Goal: Task Accomplishment & Management: Use online tool/utility

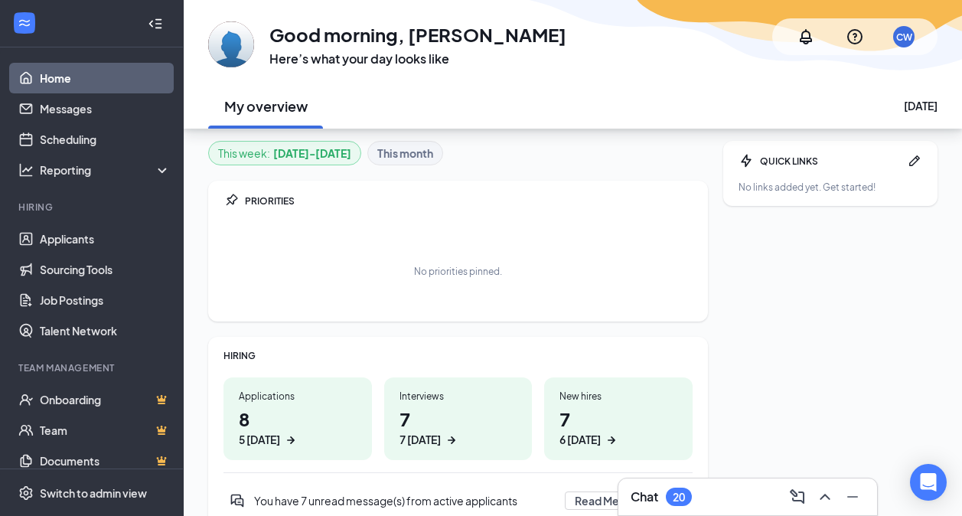
scroll to position [135, 0]
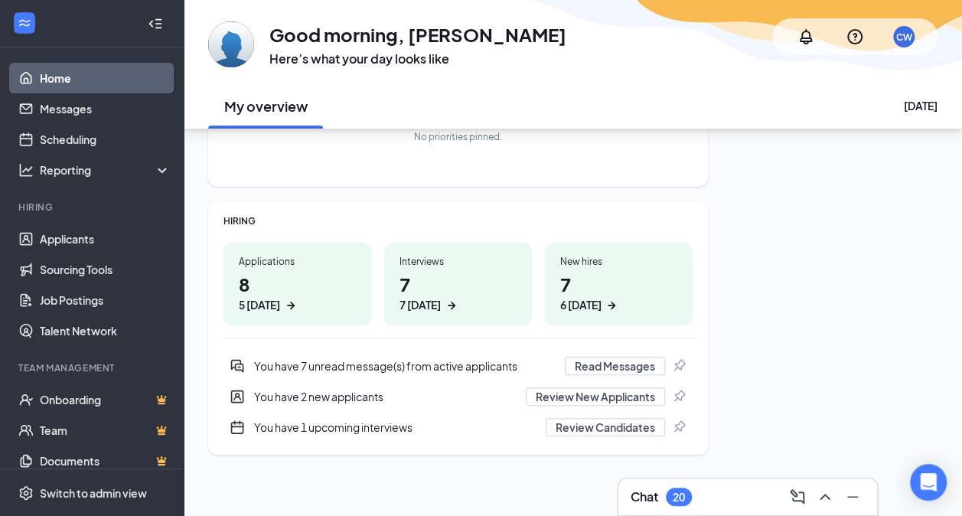
click at [293, 260] on div "Applications" at bounding box center [298, 261] width 118 height 13
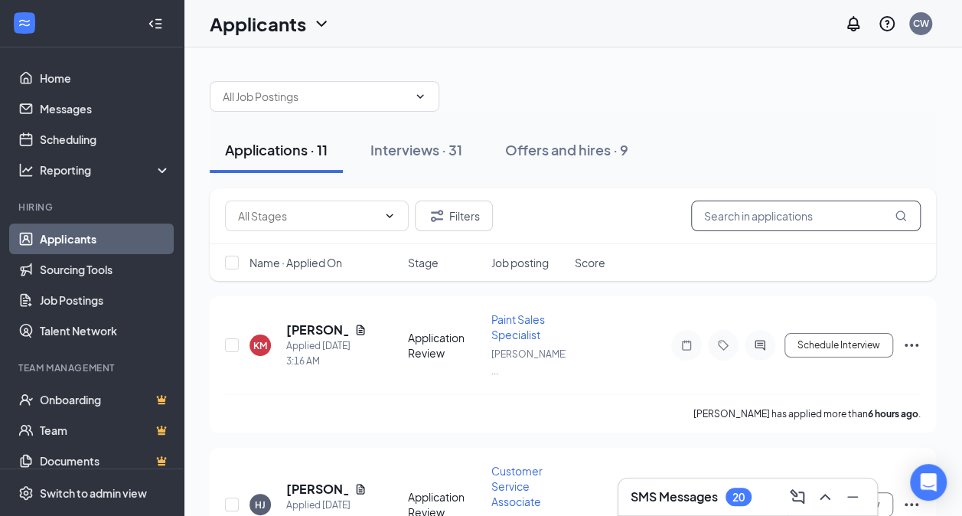
click at [758, 211] on input "text" at bounding box center [806, 216] width 230 height 31
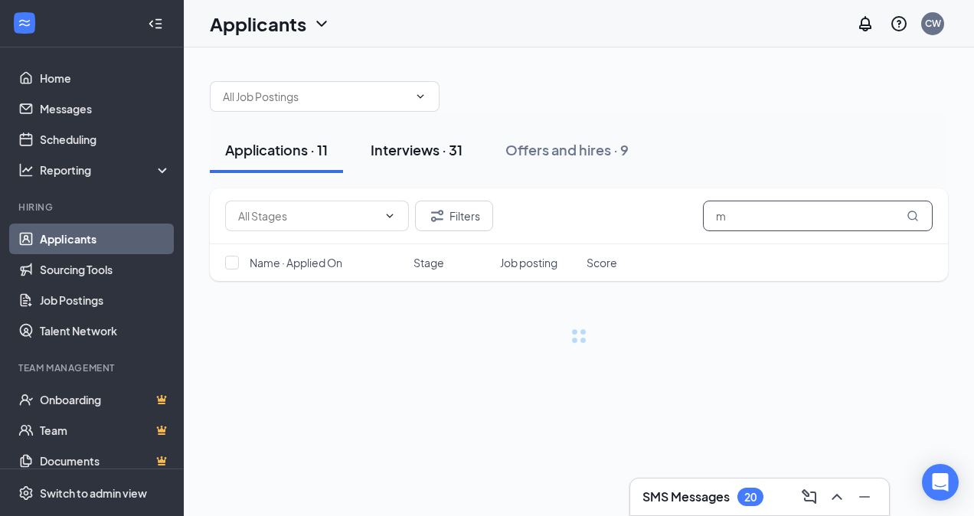
type input "m"
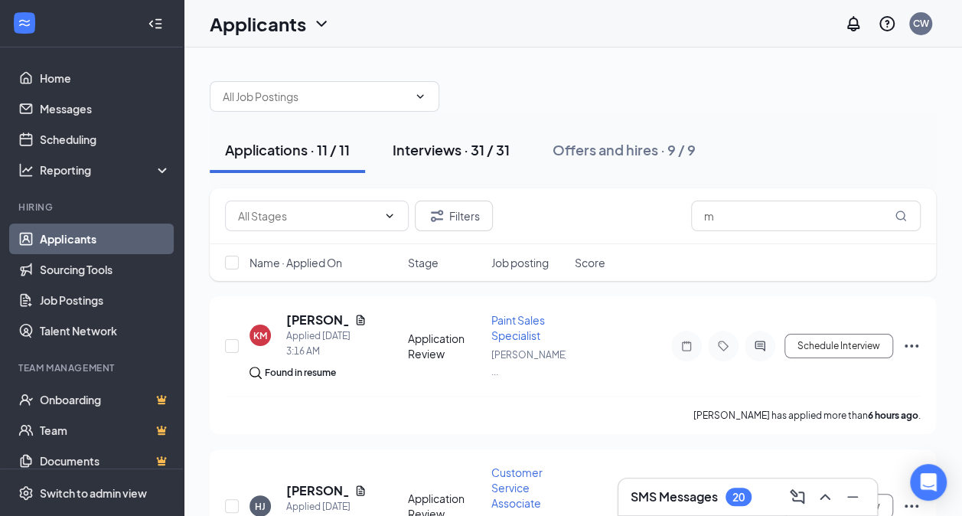
drag, startPoint x: 427, startPoint y: 142, endPoint x: 439, endPoint y: 158, distance: 19.6
click at [427, 144] on div "Interviews · 31 / 31" at bounding box center [451, 149] width 117 height 19
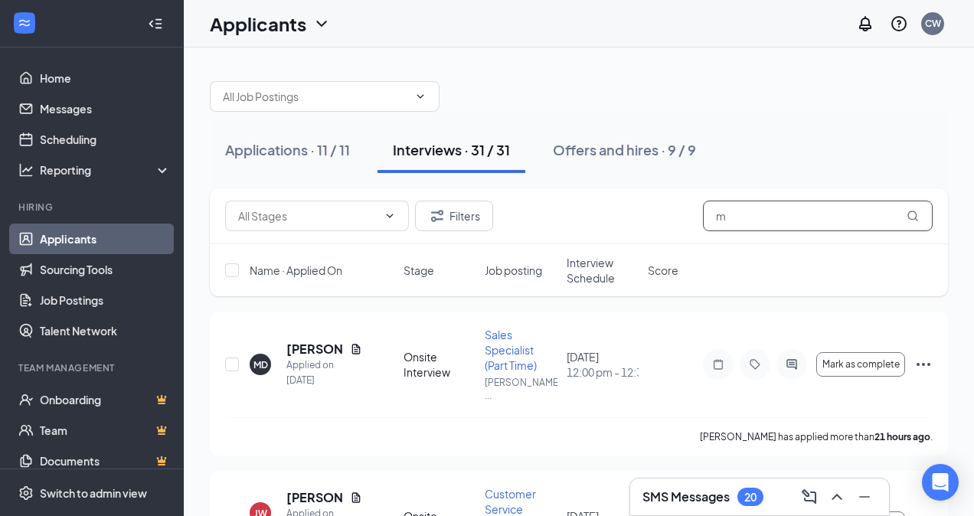
click at [770, 223] on input "m" at bounding box center [818, 216] width 230 height 31
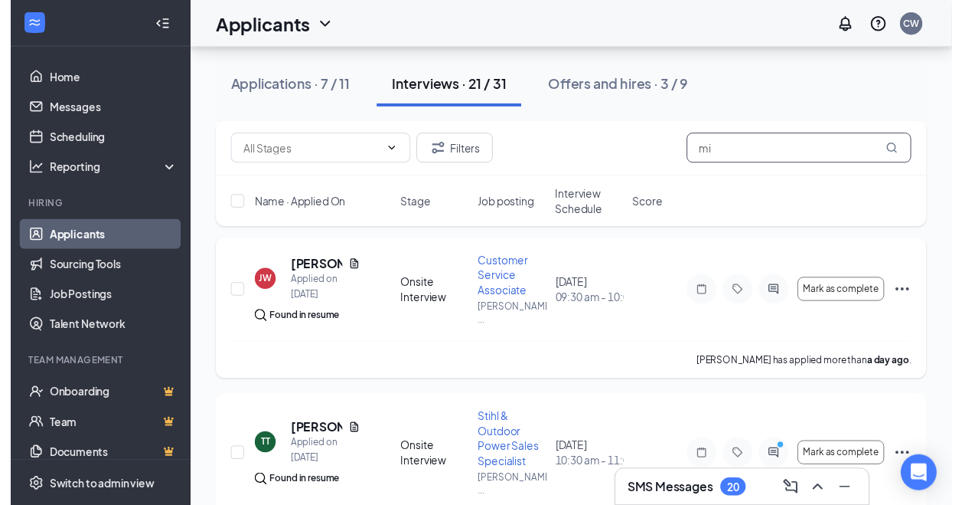
scroll to position [230, 0]
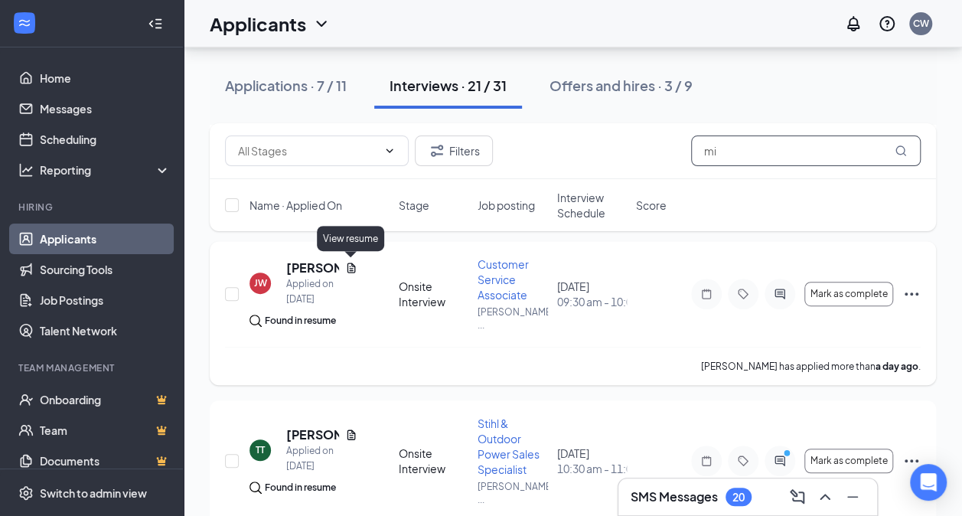
type input "mi"
click at [351, 265] on icon "Document" at bounding box center [351, 268] width 12 height 12
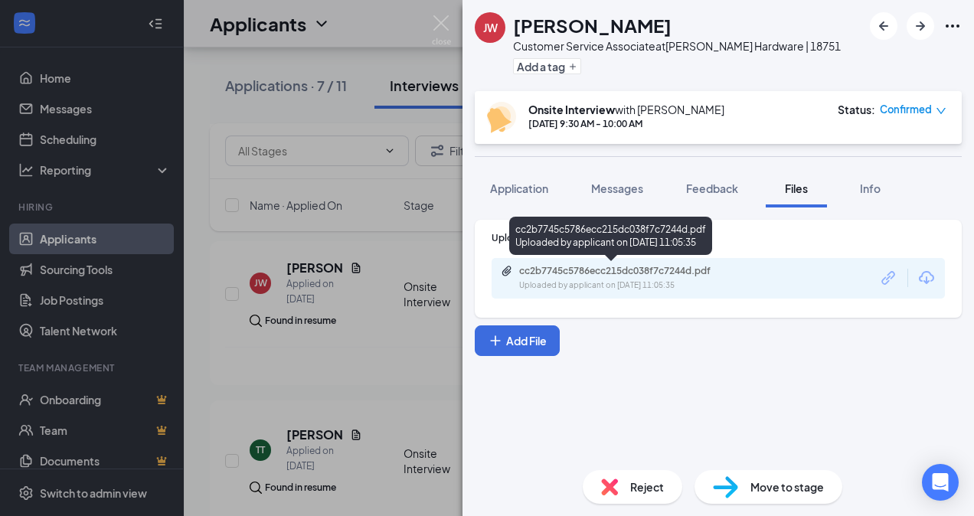
click at [560, 267] on div "cc2b7745c5786ecc215dc038f7c7244d.pdf" at bounding box center [626, 271] width 214 height 12
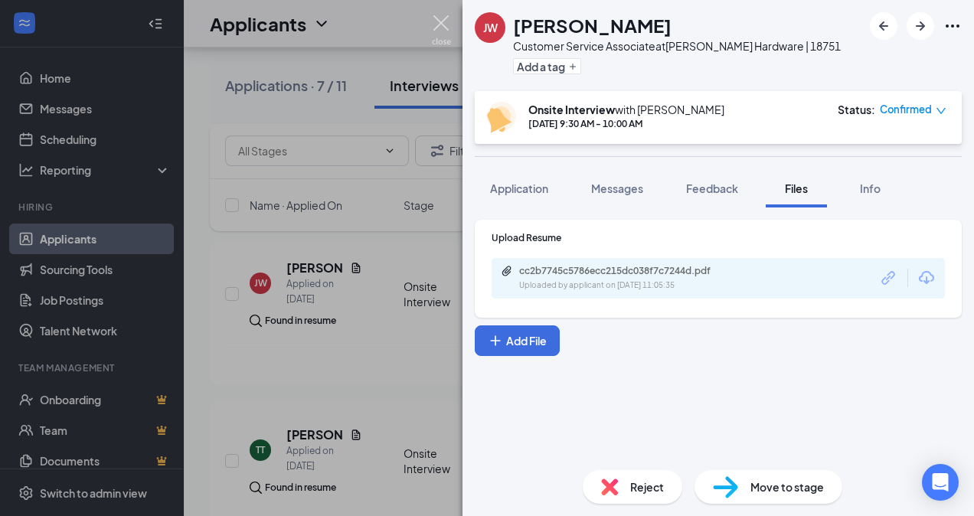
click at [444, 23] on img at bounding box center [441, 30] width 19 height 30
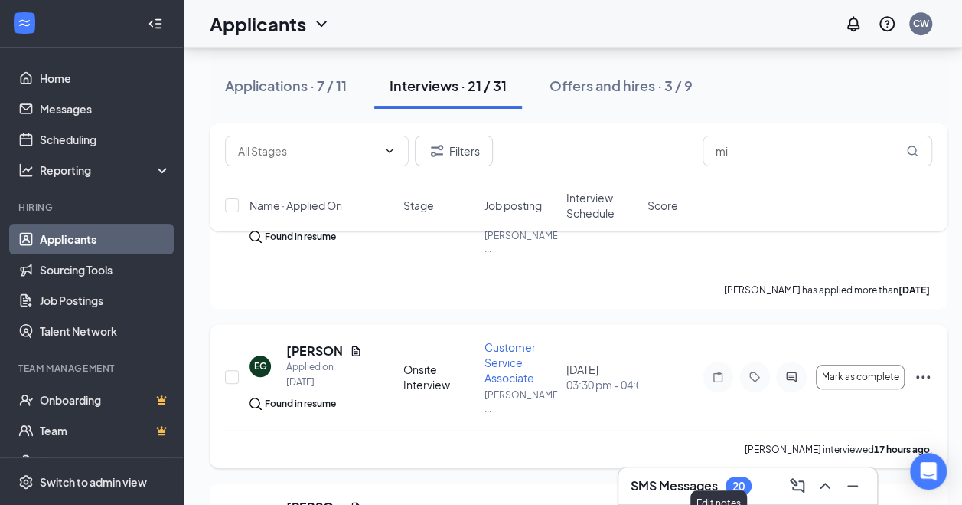
scroll to position [230, 0]
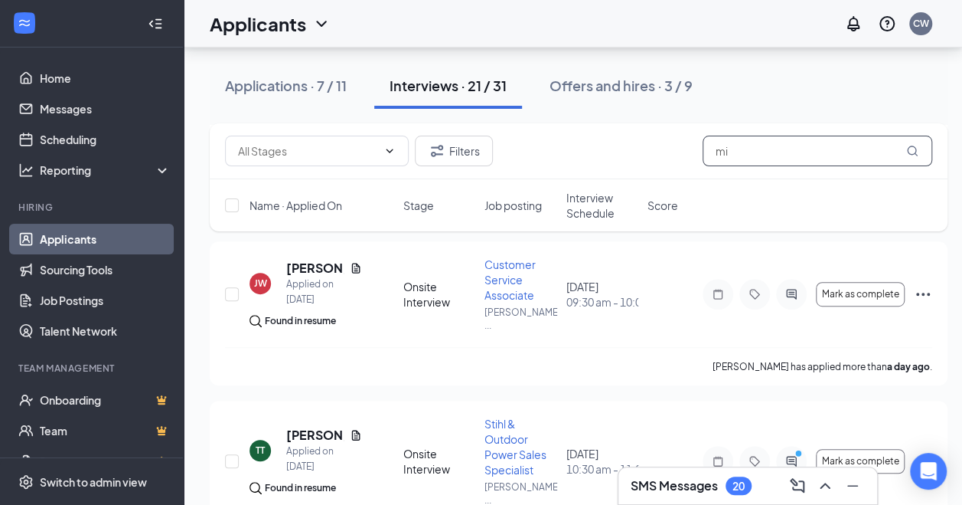
drag, startPoint x: 706, startPoint y: 162, endPoint x: 689, endPoint y: 162, distance: 16.9
click at [689, 162] on div "Filters mi" at bounding box center [578, 151] width 707 height 31
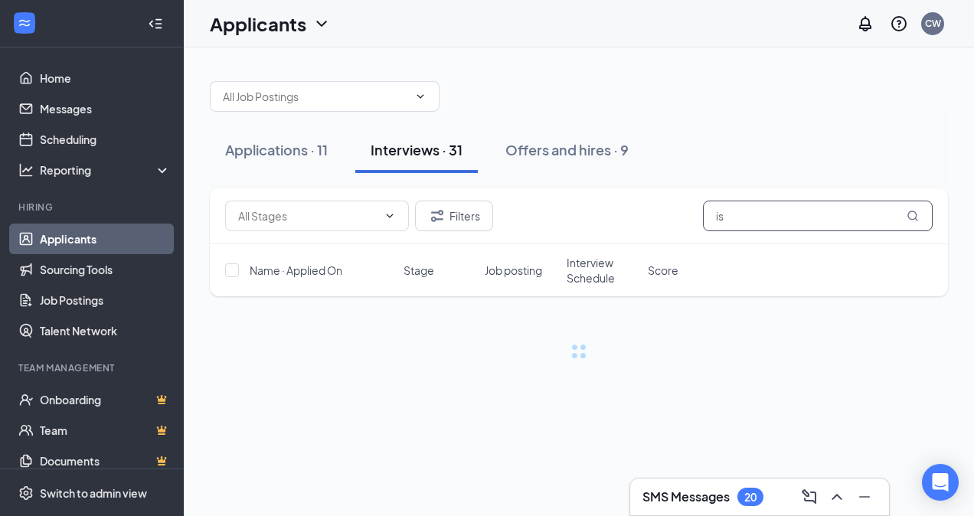
type input "i"
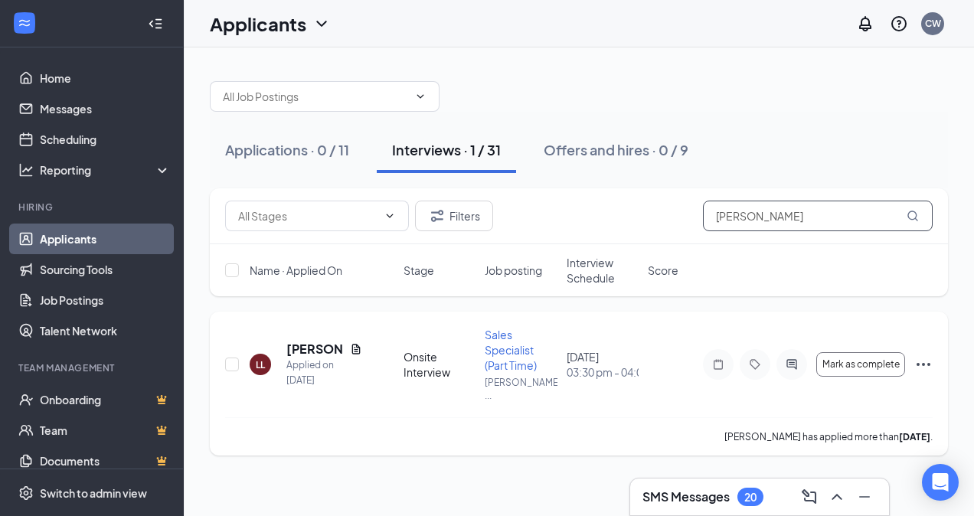
type input "lakendra"
click at [511, 351] on span "Sales Specialist (Part Time)" at bounding box center [511, 350] width 52 height 44
click at [354, 355] on icon "Document" at bounding box center [356, 349] width 12 height 12
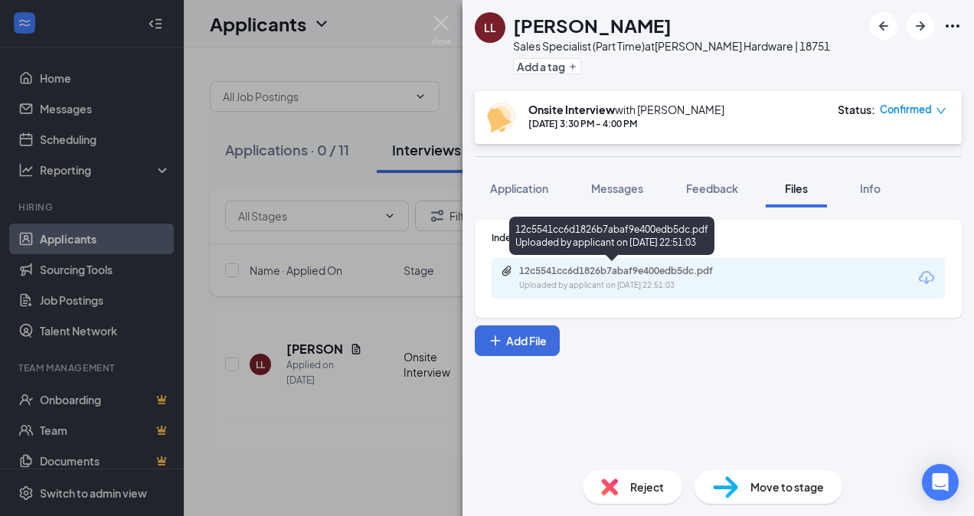
click at [606, 284] on div "Uploaded by applicant on Sep 05, 2025 at 22:51:03" at bounding box center [634, 285] width 230 height 12
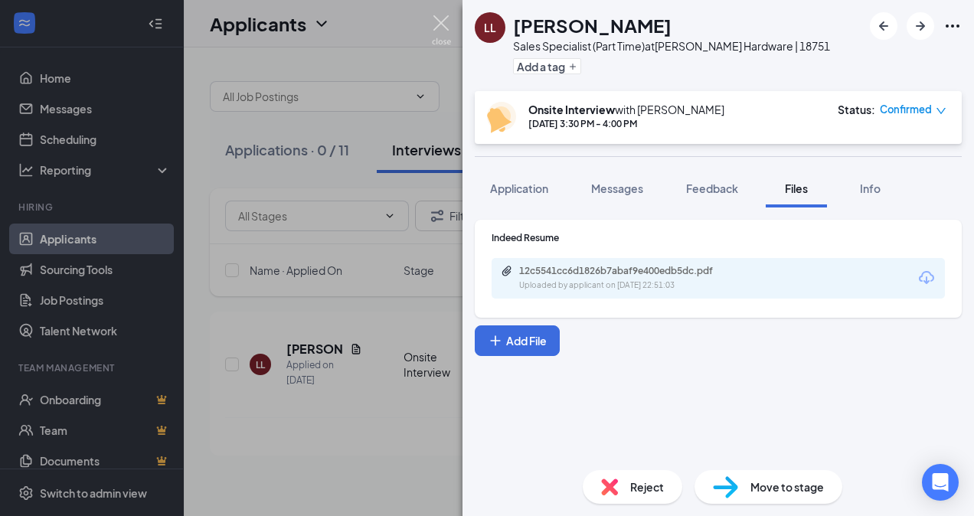
click at [443, 19] on img at bounding box center [441, 30] width 19 height 30
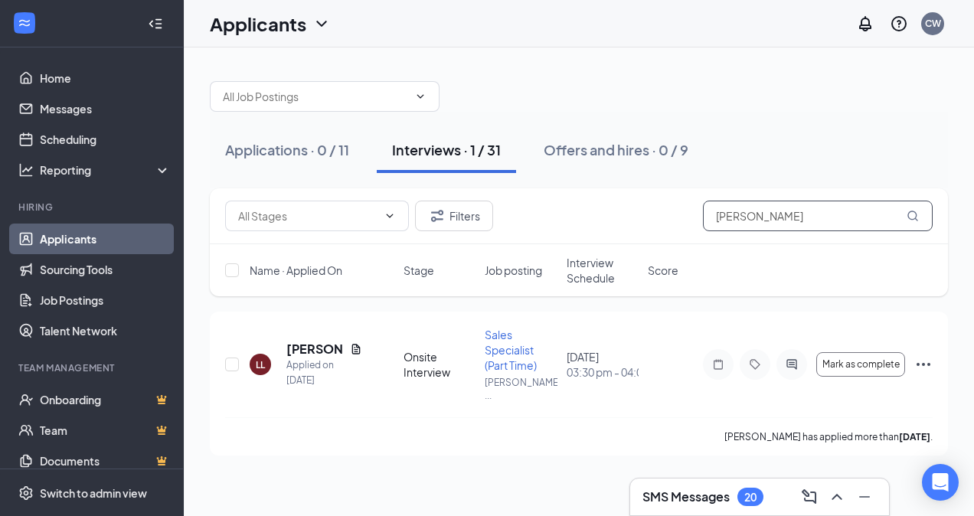
drag, startPoint x: 776, startPoint y: 213, endPoint x: 578, endPoint y: 217, distance: 198.3
click at [578, 217] on div "Filters lakendra" at bounding box center [578, 216] width 707 height 31
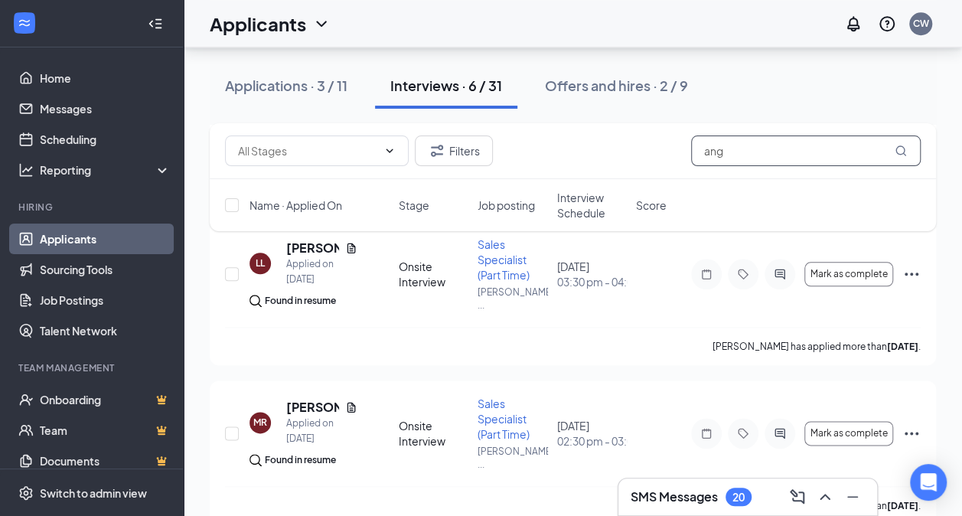
scroll to position [752, 0]
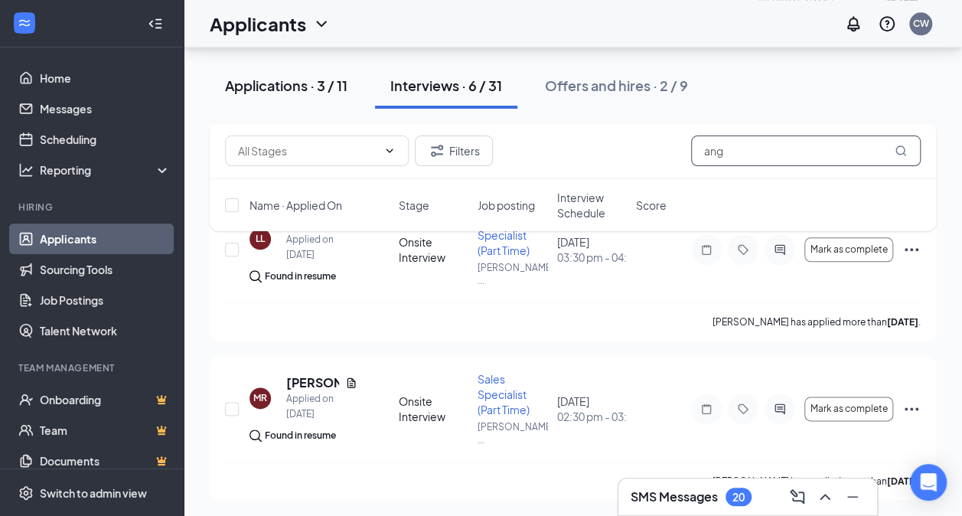
type input "ang"
click at [308, 83] on div "Applications · 3 / 11" at bounding box center [286, 85] width 123 height 19
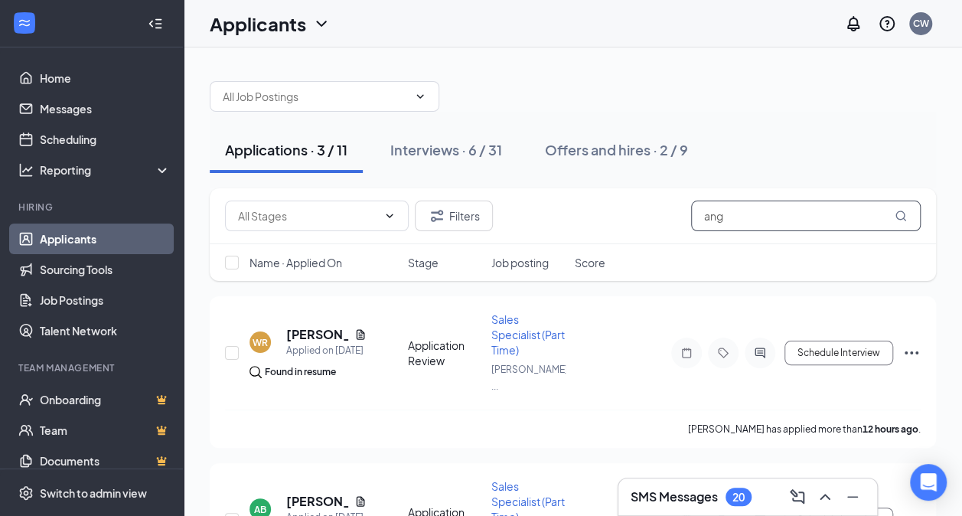
click at [744, 217] on input "ang" at bounding box center [806, 216] width 230 height 31
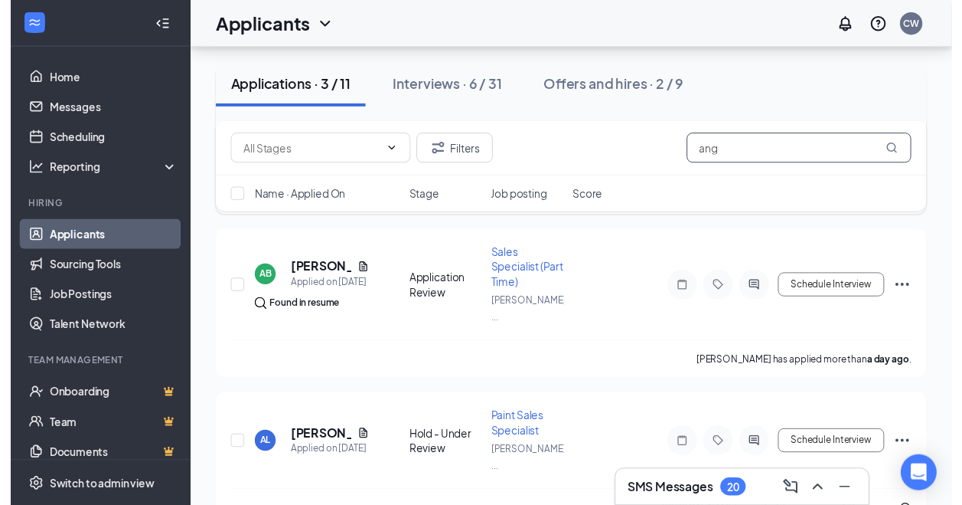
scroll to position [263, 0]
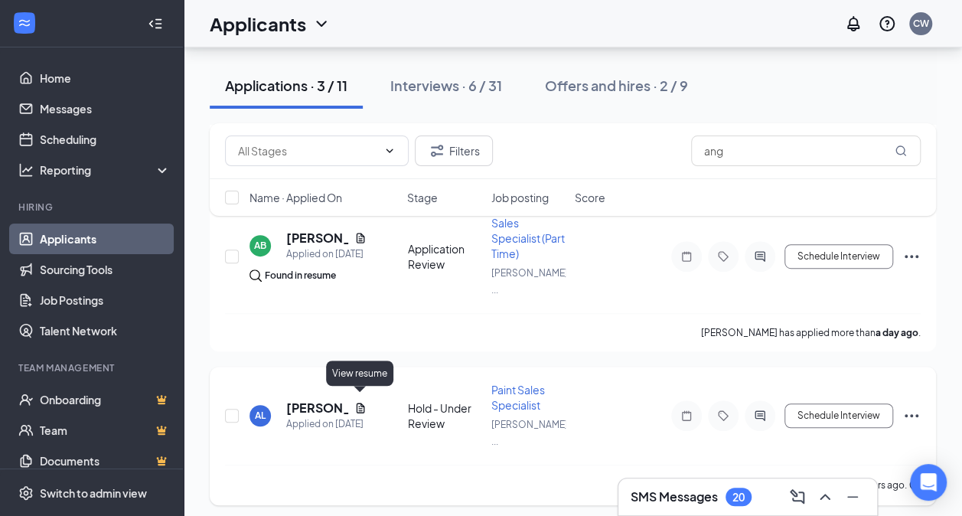
click at [365, 405] on icon "Document" at bounding box center [361, 408] width 12 height 12
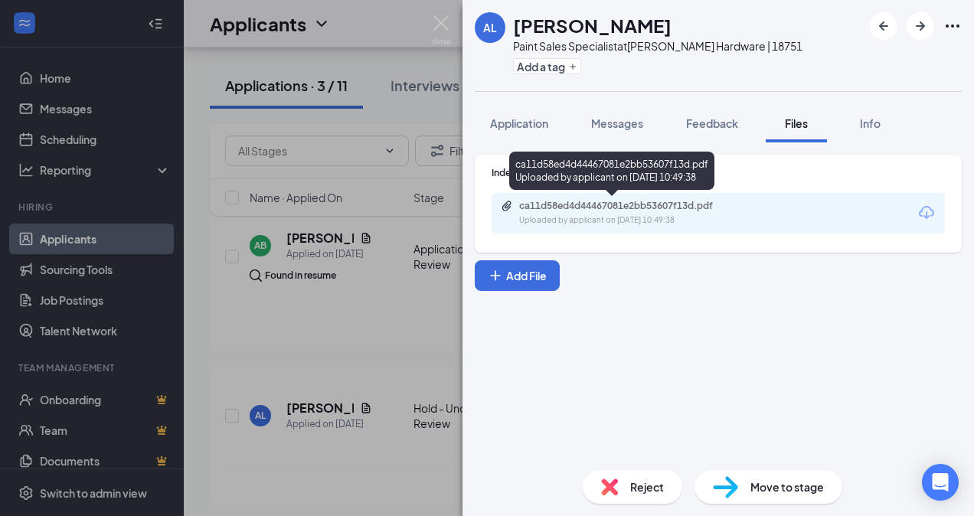
click at [636, 212] on div "ca11d58ed4d44467081e2bb53607f13d.pdf Uploaded by applicant on Sep 11, 2025 at 1…" at bounding box center [625, 213] width 248 height 27
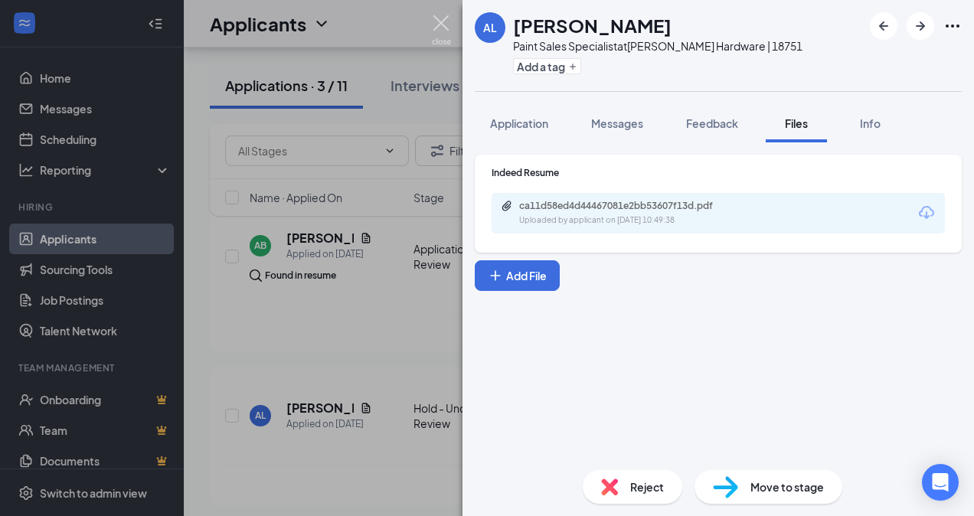
click at [443, 19] on img at bounding box center [441, 30] width 19 height 30
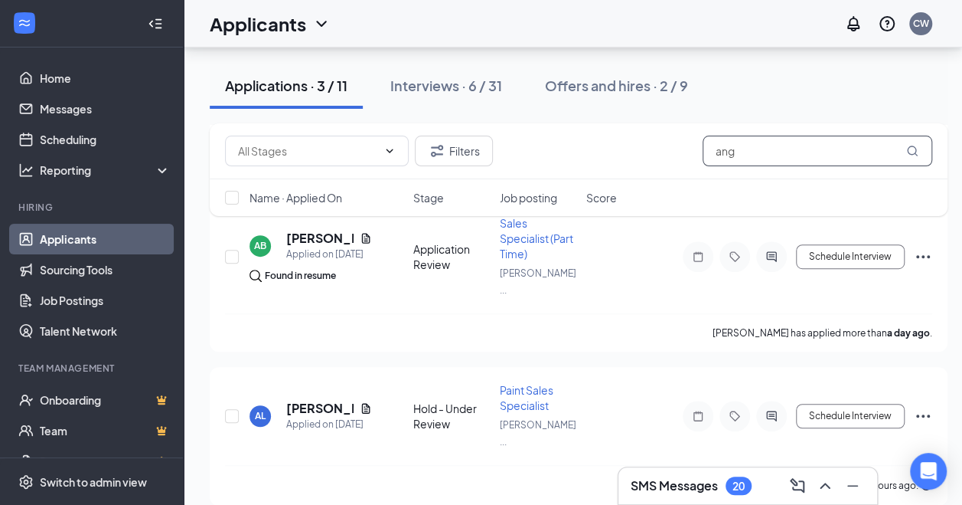
drag, startPoint x: 756, startPoint y: 149, endPoint x: 597, endPoint y: 145, distance: 159.3
click at [597, 145] on div "Filters ang" at bounding box center [578, 151] width 707 height 31
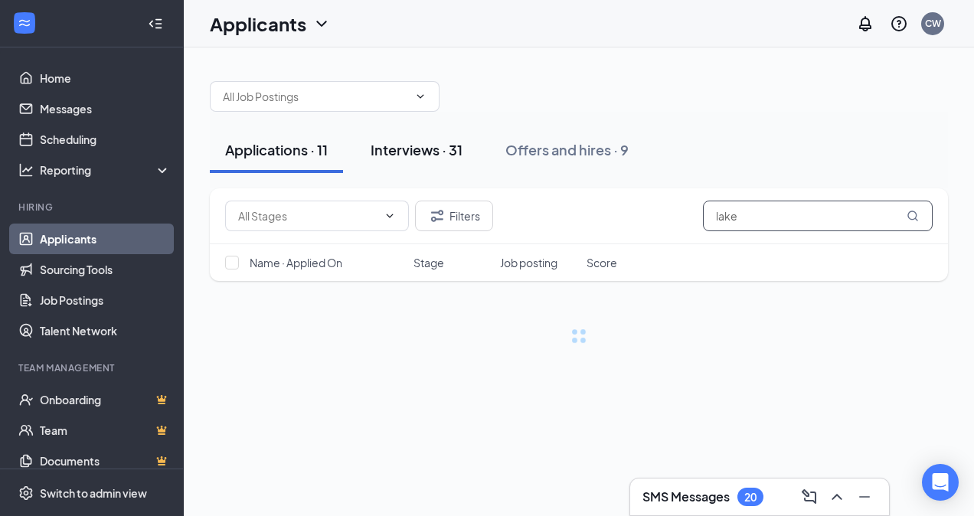
type input "lake"
click at [419, 152] on div "Interviews · 31" at bounding box center [417, 149] width 92 height 19
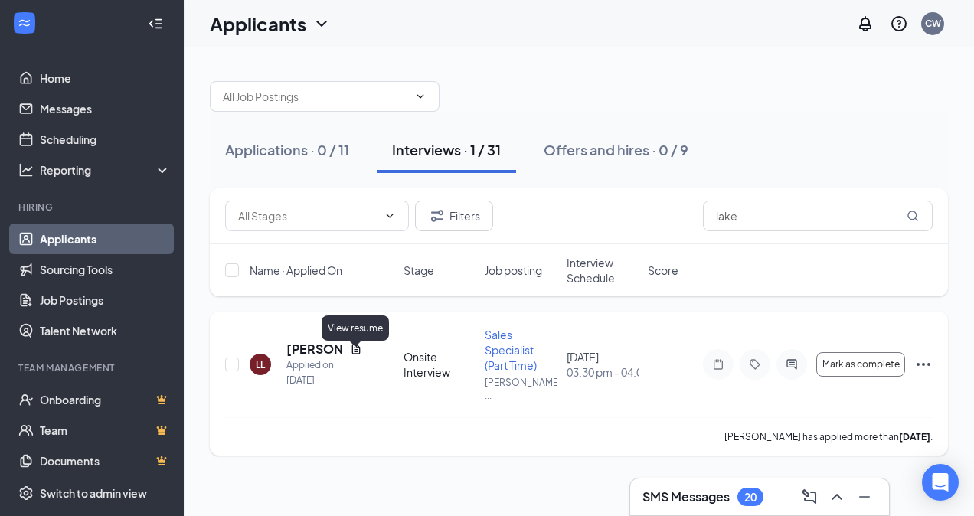
click at [355, 351] on icon "Document" at bounding box center [355, 349] width 8 height 10
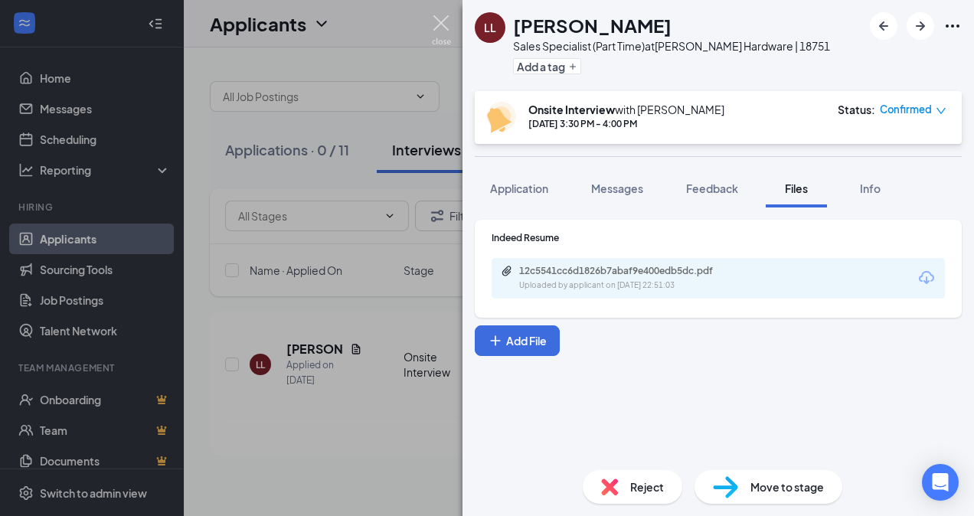
click at [448, 21] on img at bounding box center [441, 30] width 19 height 30
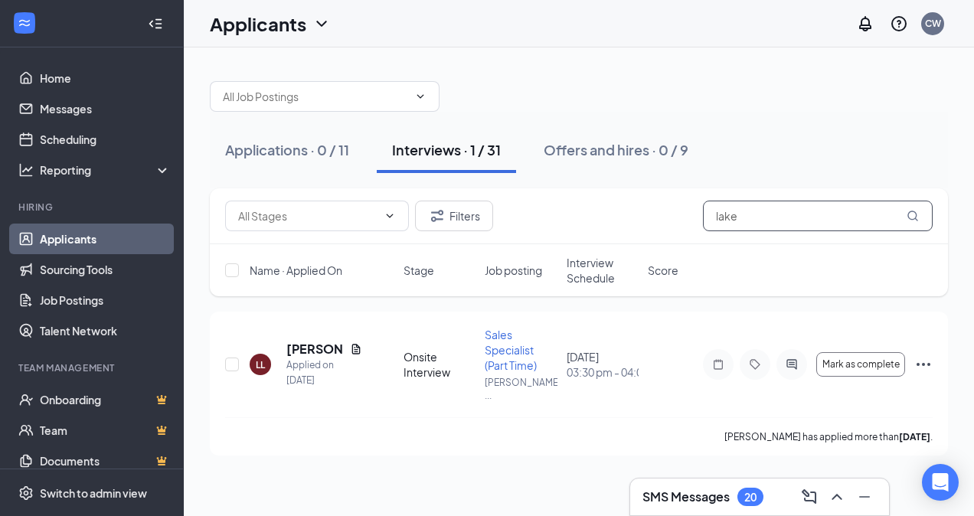
drag, startPoint x: 745, startPoint y: 220, endPoint x: 591, endPoint y: 230, distance: 154.2
click at [599, 227] on div "Filters lake" at bounding box center [578, 216] width 707 height 31
type input "isaac"
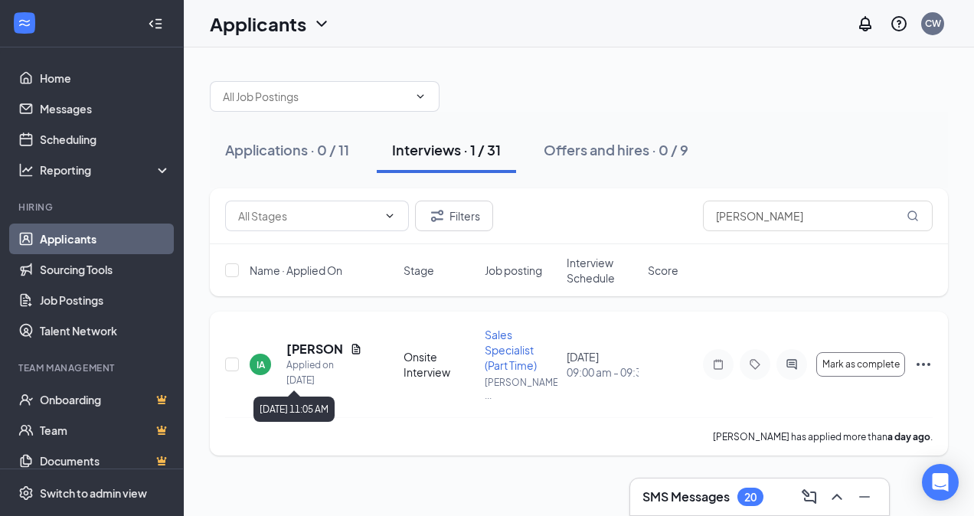
click at [354, 343] on icon "Document" at bounding box center [356, 349] width 12 height 12
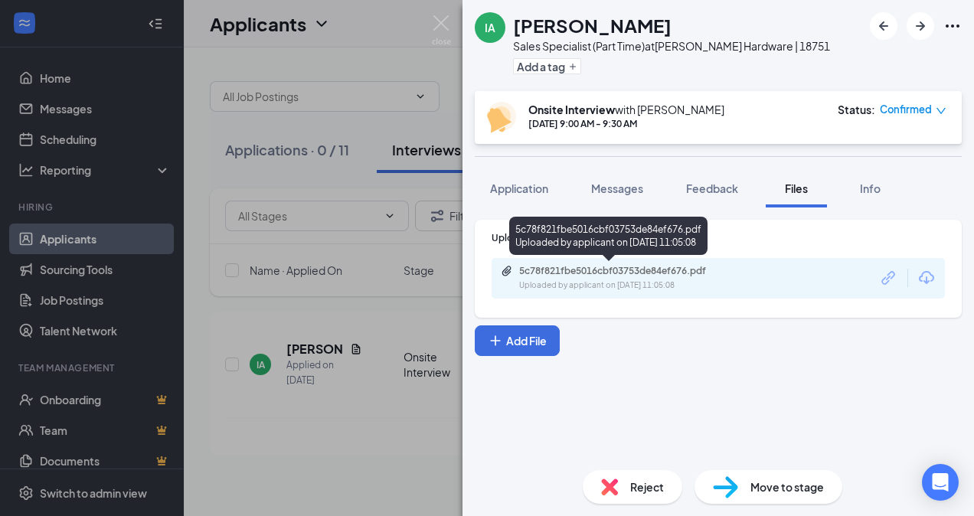
click at [584, 275] on div "5c78f821fbe5016cbf03753de84ef676.pdf" at bounding box center [626, 271] width 214 height 12
